Goal: Find specific page/section: Find specific page/section

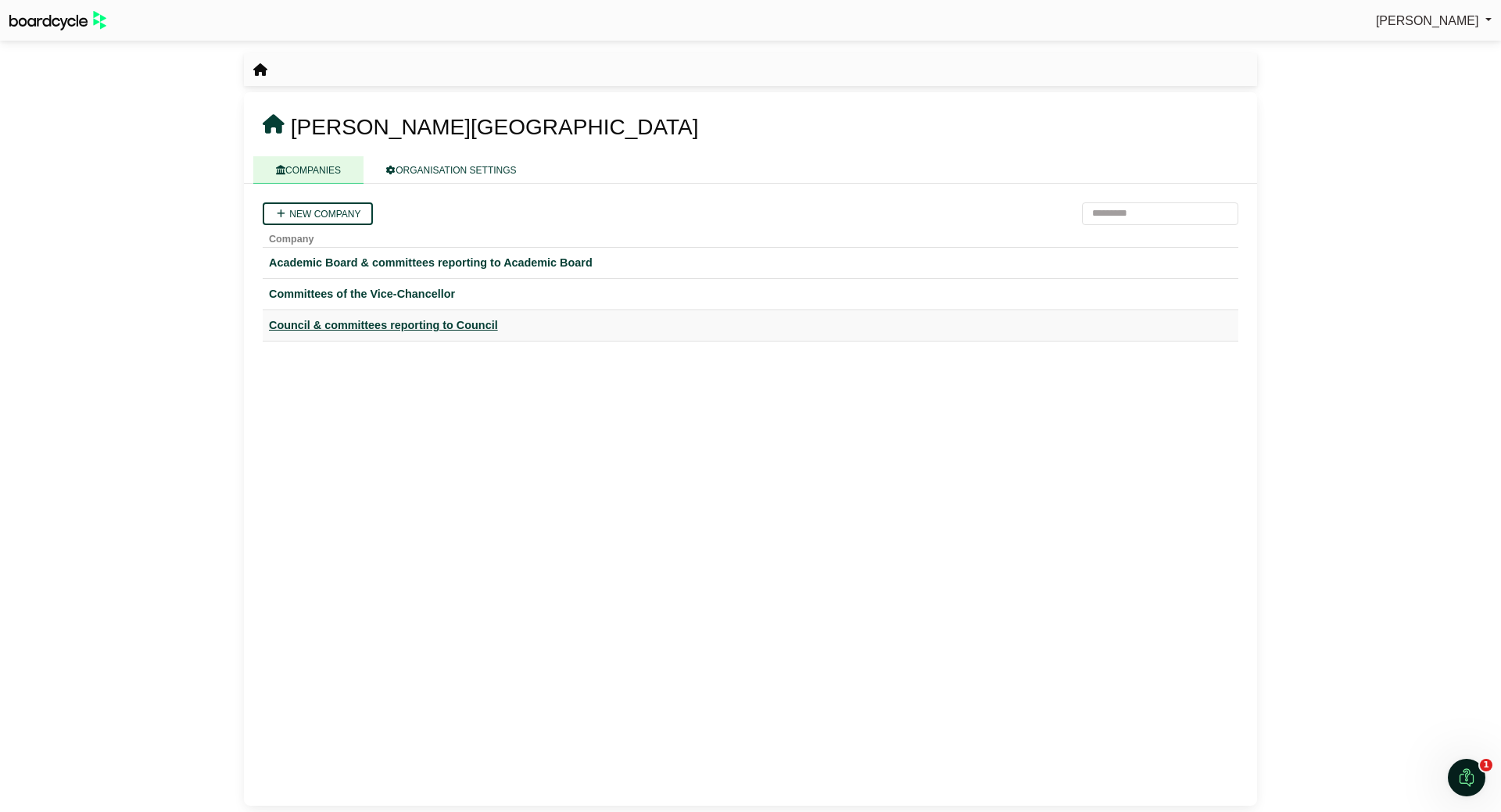
click at [352, 324] on div "Council & committees reporting to Council" at bounding box center [750, 325] width 963 height 18
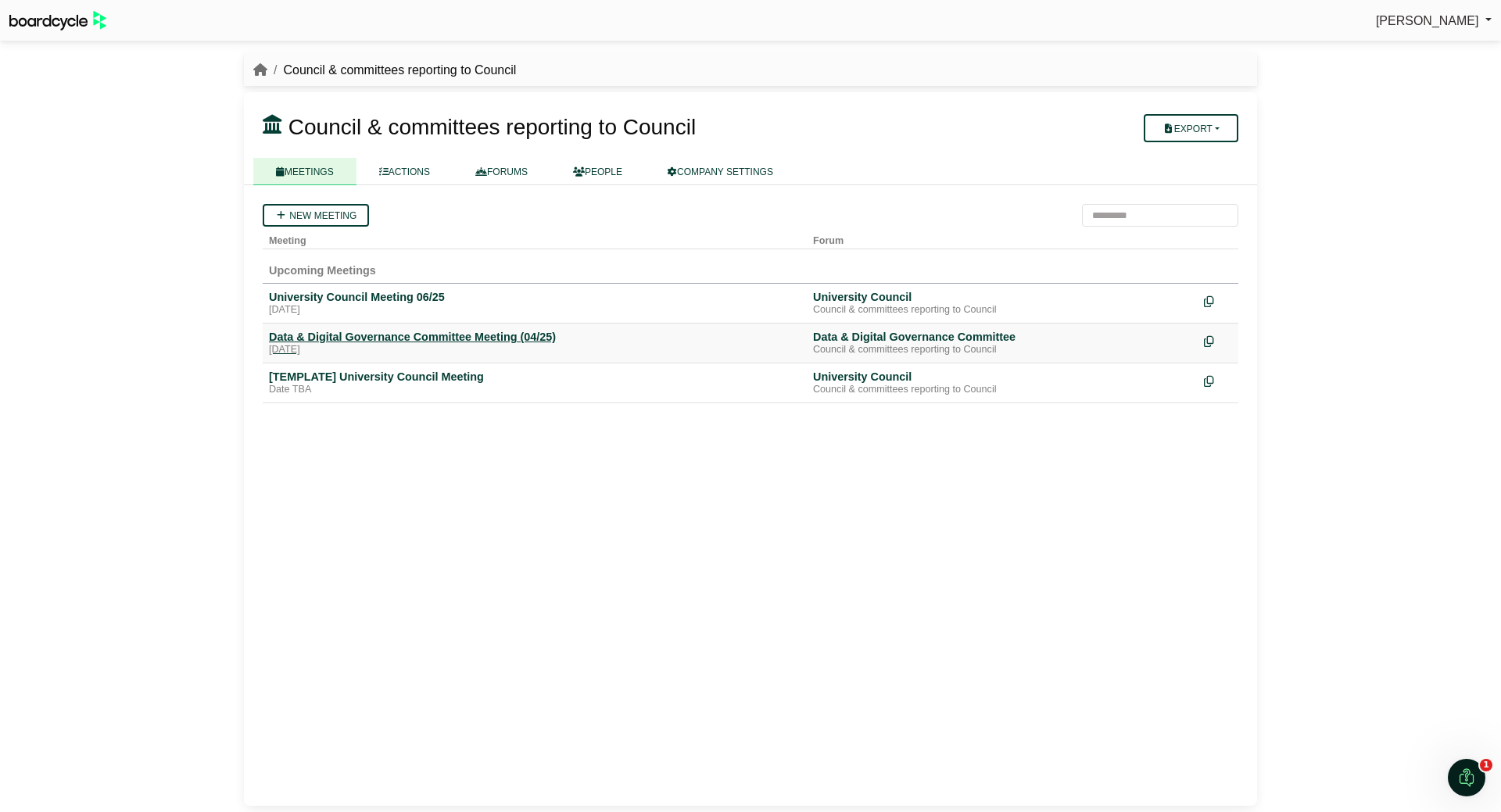
click at [392, 348] on div "Friday, 14 November 2025" at bounding box center [534, 350] width 531 height 13
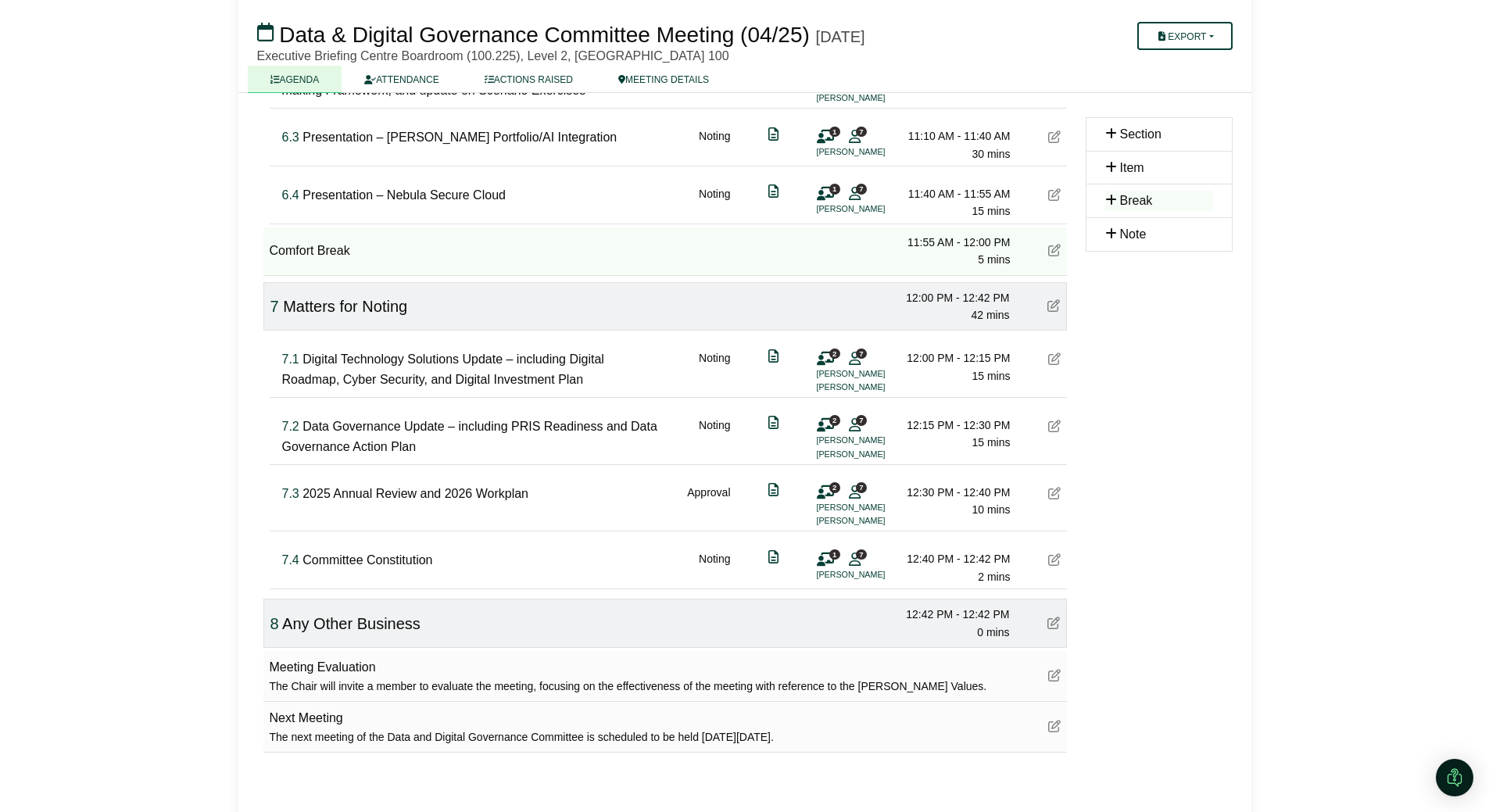
scroll to position [647, 0]
